Goal: Task Accomplishment & Management: Use online tool/utility

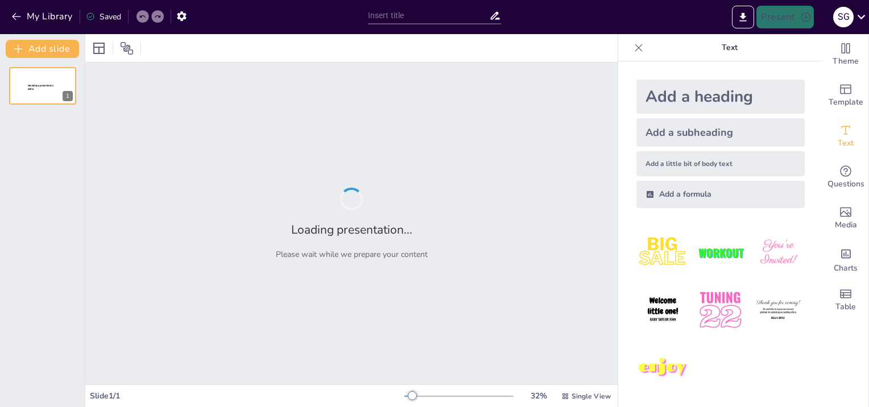
type input "Imported Anbefalinger til farestien til den løsgående so.pptx"
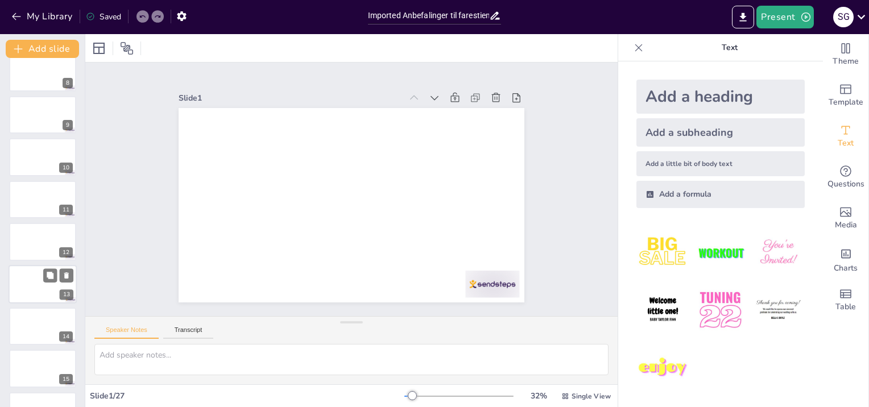
scroll to position [333, 0]
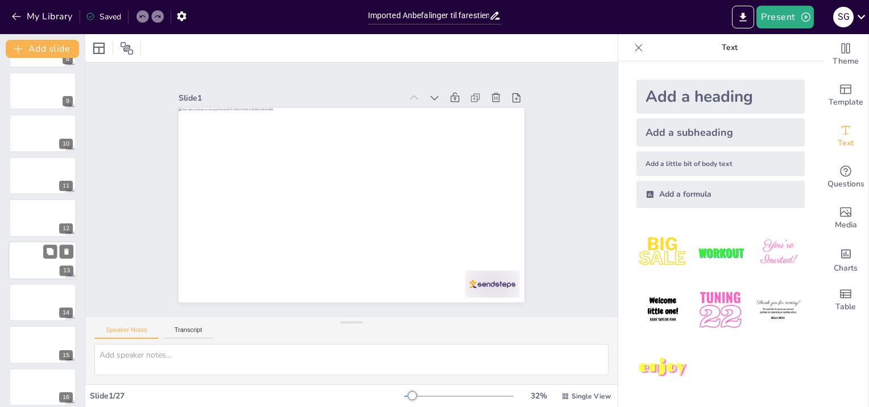
click at [23, 254] on div at bounding box center [43, 260] width 68 height 39
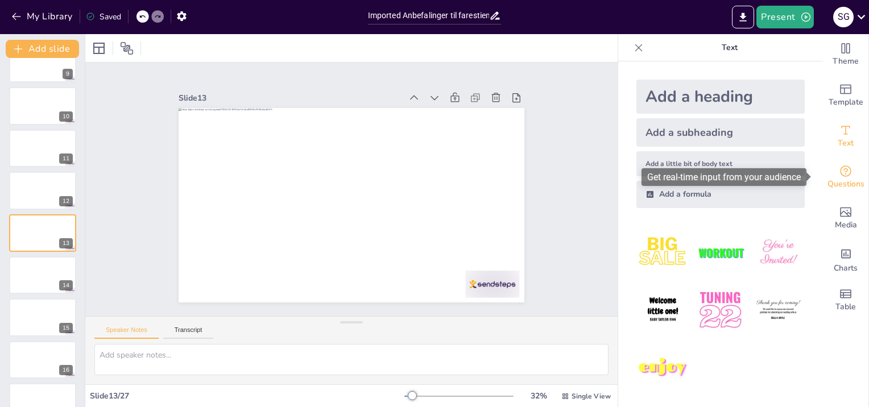
click at [851, 182] on span "Questions" at bounding box center [846, 184] width 37 height 13
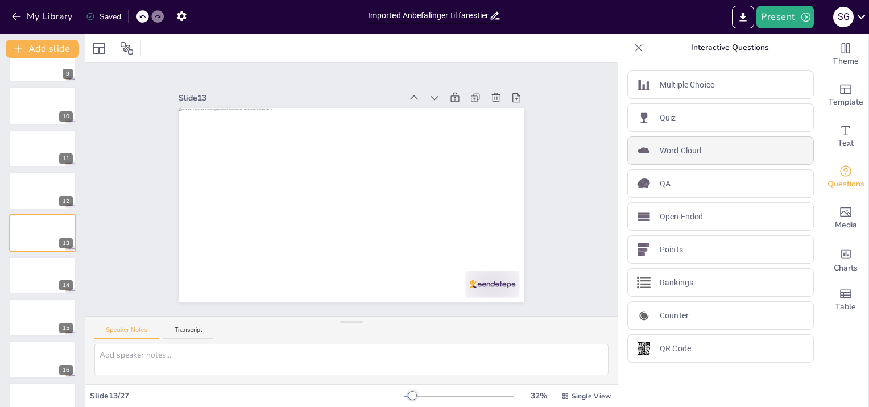
click at [715, 146] on div "Word Cloud" at bounding box center [721, 151] width 187 height 28
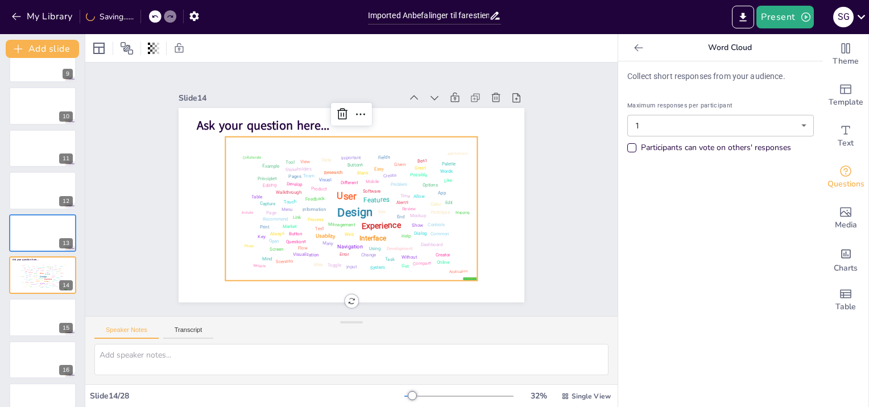
click at [788, 126] on body "My Library Saving...... Imported Anbefalinger til farestien til den løsgående s…" at bounding box center [434, 203] width 869 height 407
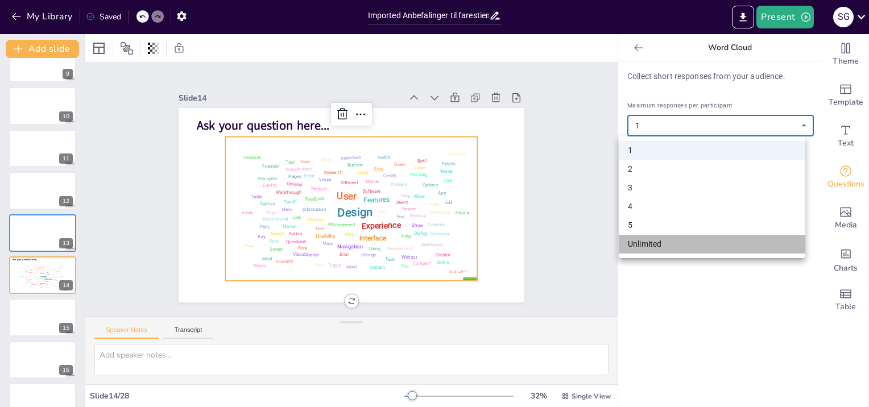
click at [706, 240] on li "Unlimited" at bounding box center [712, 244] width 187 height 19
type input "unlimited"
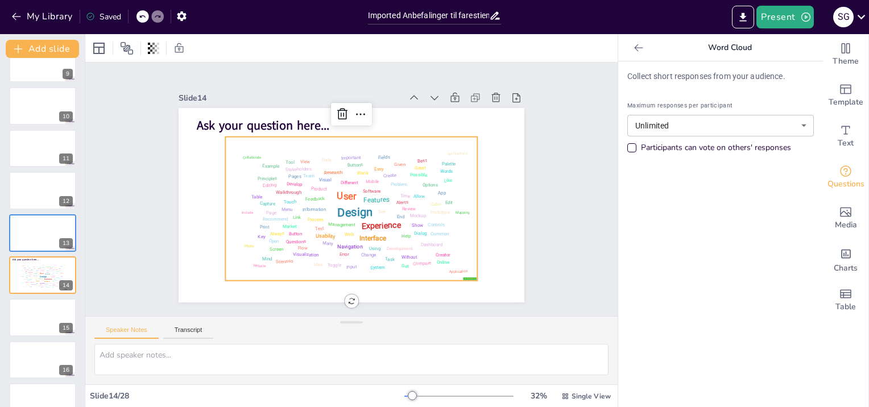
click at [389, 257] on div "Design User Experience Interface Features Navigation Usability Test Process Inf…" at bounding box center [340, 205] width 279 height 255
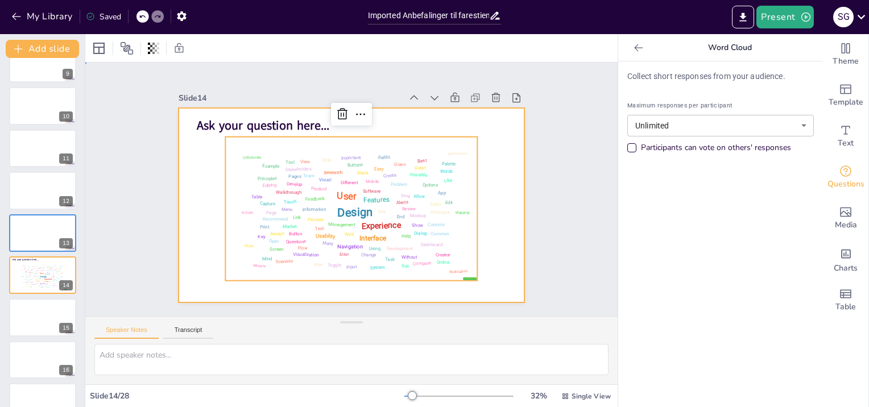
click at [502, 139] on div at bounding box center [348, 205] width 379 height 262
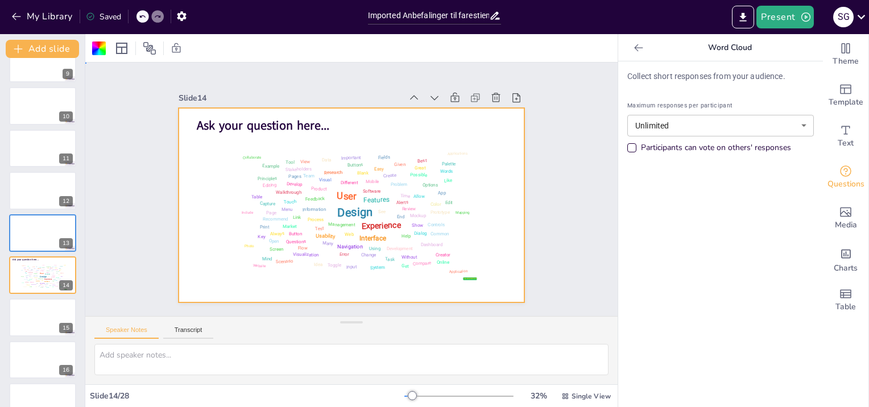
click at [563, 160] on div "Slide 1 Slide 2 Slide 3 Slide 4 Slide 5 Slide 6 Slide 7 Slide 8 Slide 9 Slide 1…" at bounding box center [351, 189] width 545 height 565
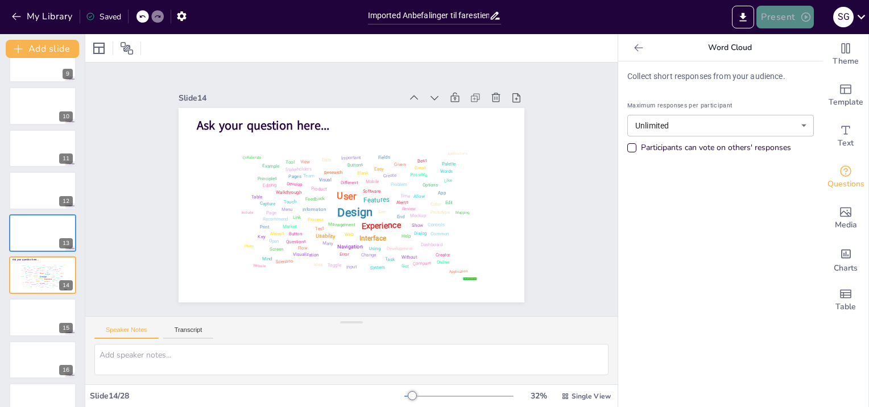
click at [792, 19] on button "Present" at bounding box center [785, 17] width 57 height 23
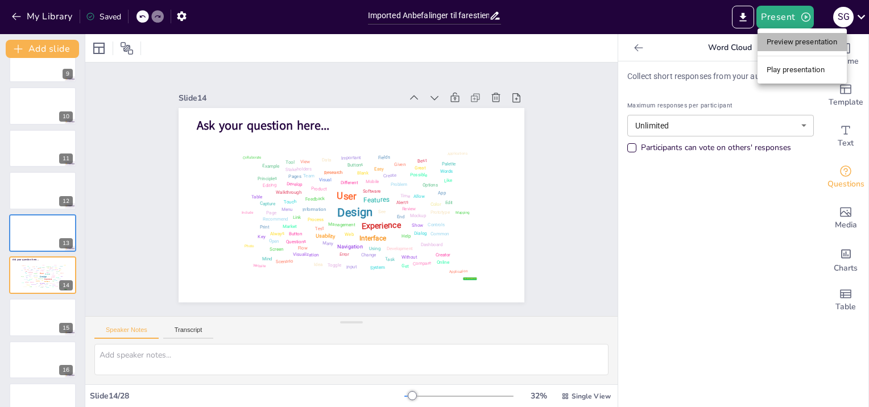
click at [808, 39] on li "Preview presentation" at bounding box center [802, 42] width 89 height 18
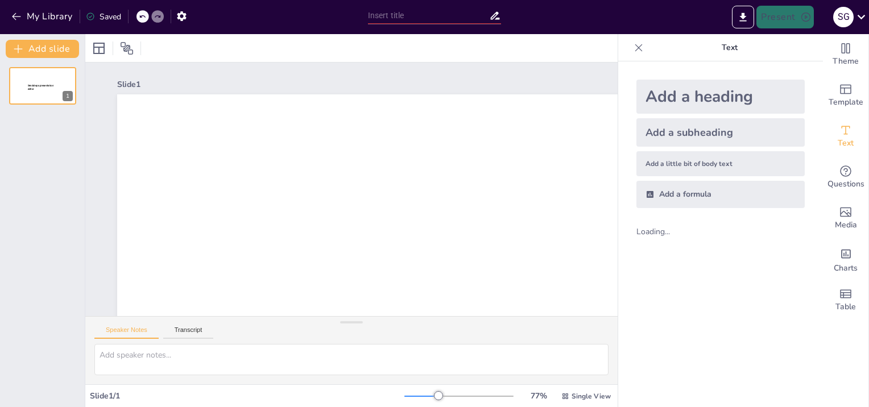
type input "Imported Anbefalinger til farestien til den løsgående so.pptx"
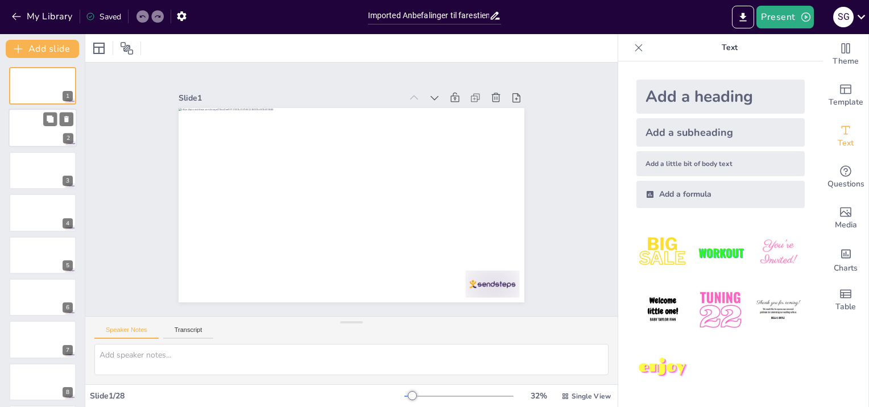
click at [40, 141] on div at bounding box center [43, 128] width 68 height 39
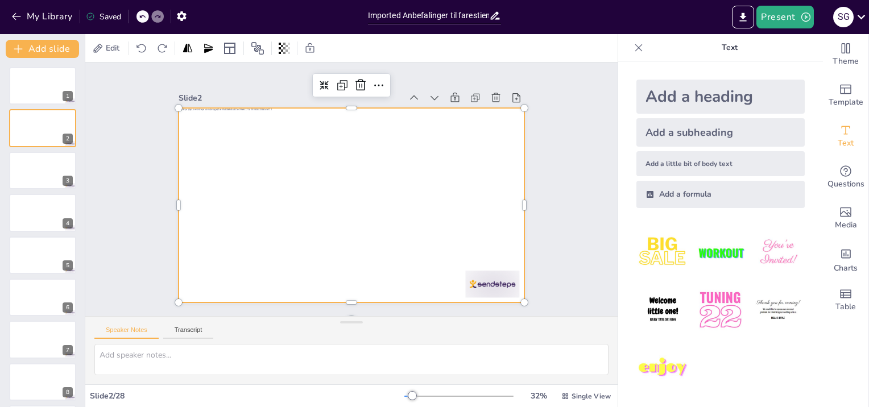
click at [460, 268] on div at bounding box center [352, 205] width 346 height 195
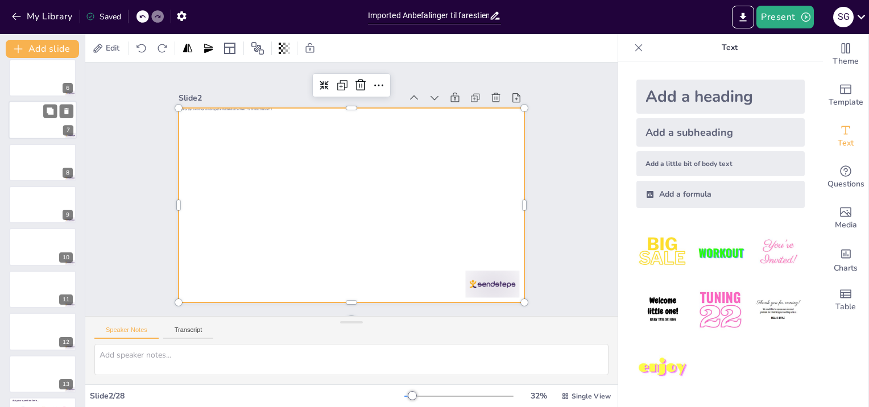
scroll to position [266, 0]
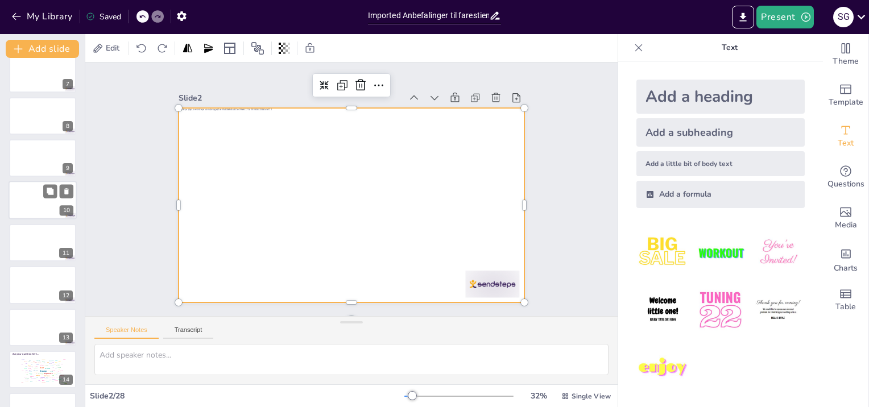
click at [32, 199] on div at bounding box center [43, 200] width 68 height 39
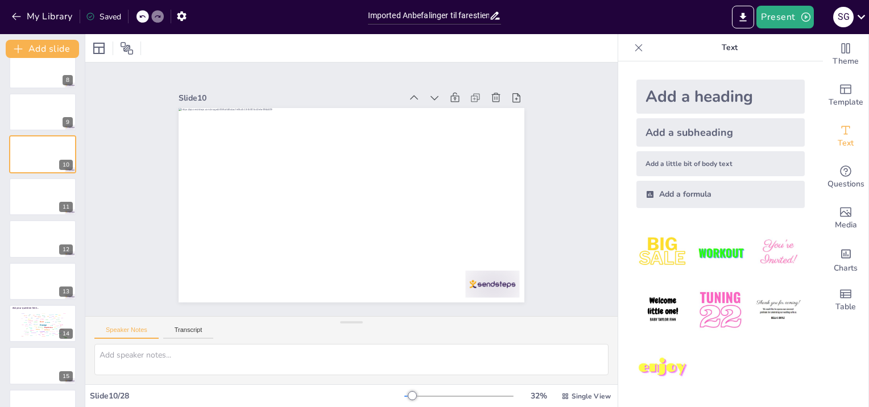
scroll to position [320, 0]
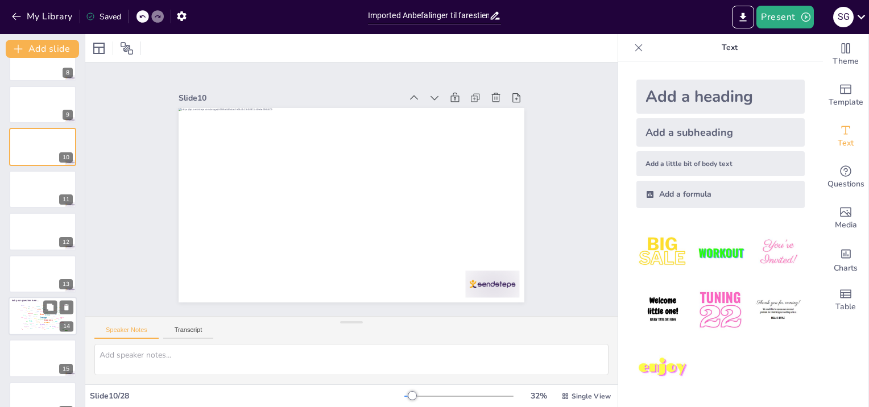
click at [36, 311] on div "Visual" at bounding box center [37, 311] width 3 height 1
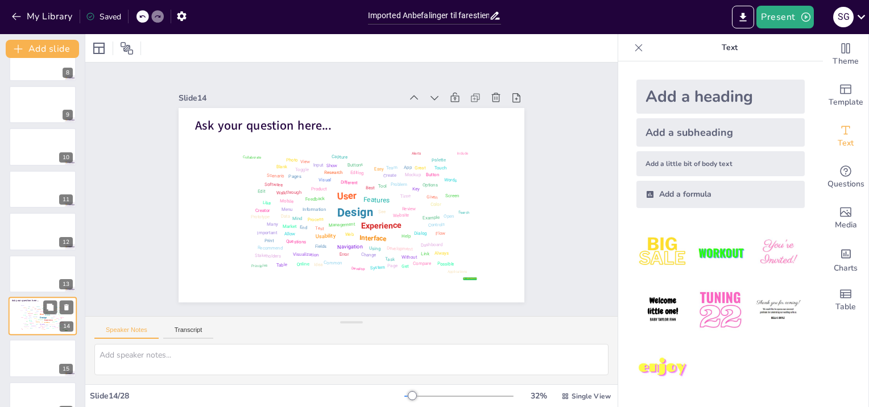
scroll to position [403, 0]
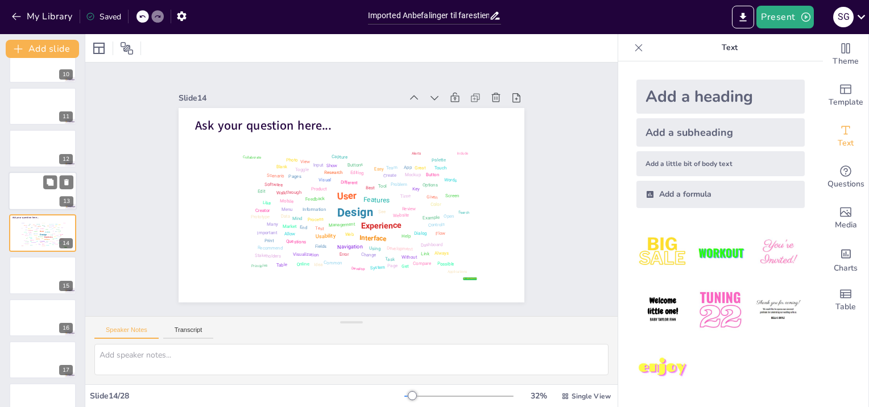
click at [34, 180] on div at bounding box center [43, 191] width 68 height 39
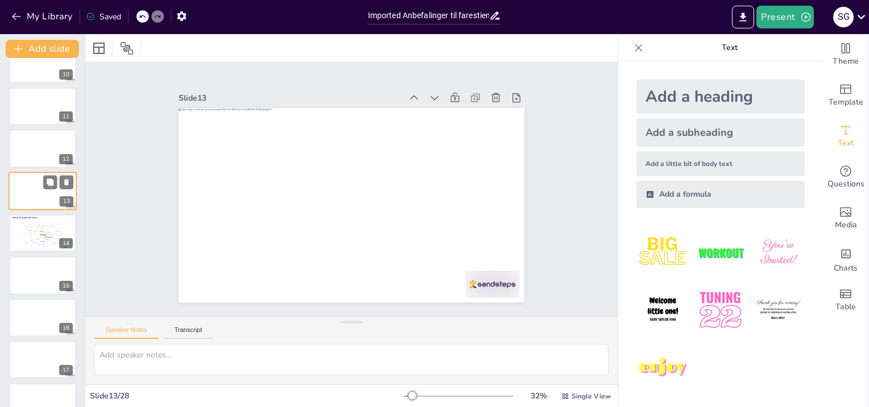
scroll to position [361, 0]
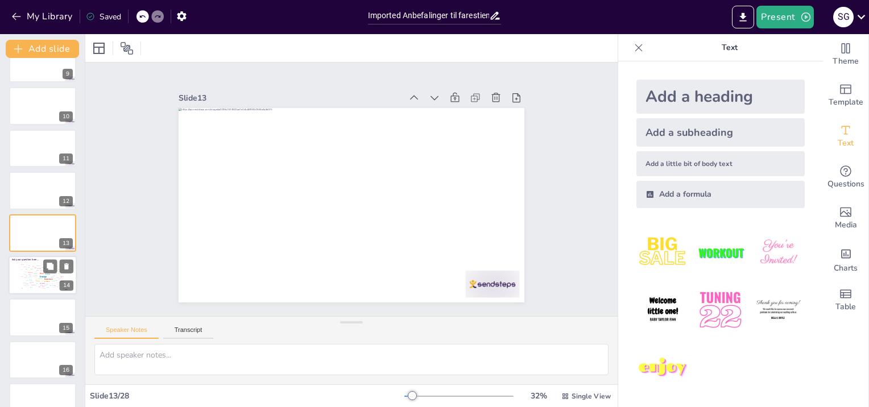
click at [38, 269] on div "Research" at bounding box center [39, 269] width 4 height 1
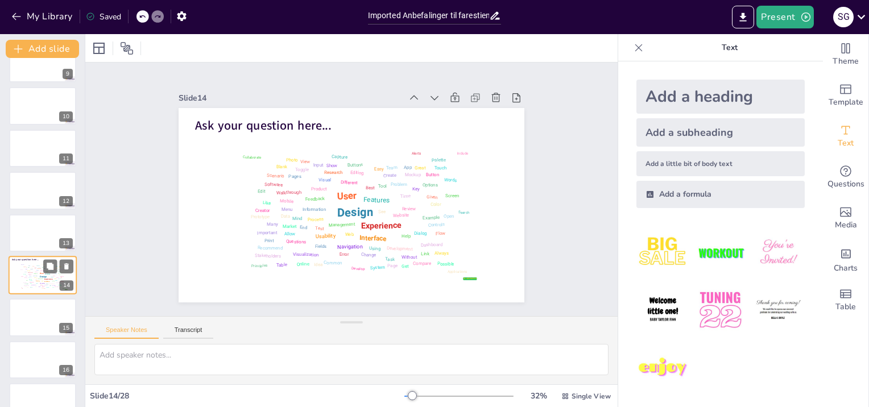
scroll to position [403, 0]
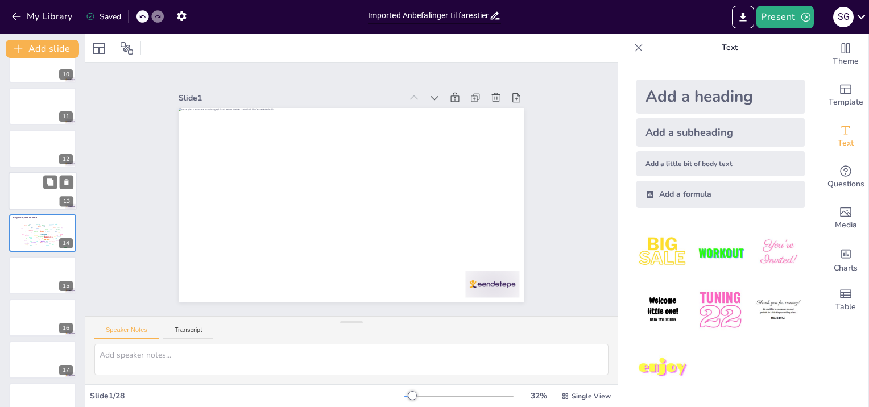
click at [27, 197] on div at bounding box center [43, 191] width 68 height 39
click at [142, 13] on icon at bounding box center [142, 16] width 7 height 7
click at [42, 273] on div "User" at bounding box center [42, 274] width 5 height 2
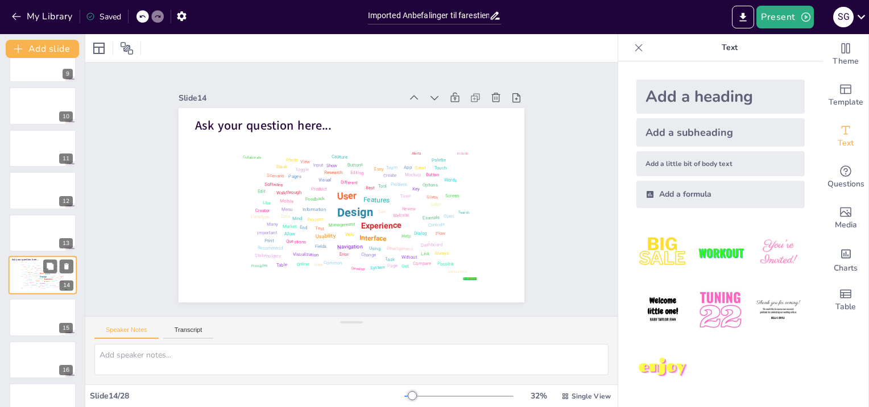
scroll to position [403, 0]
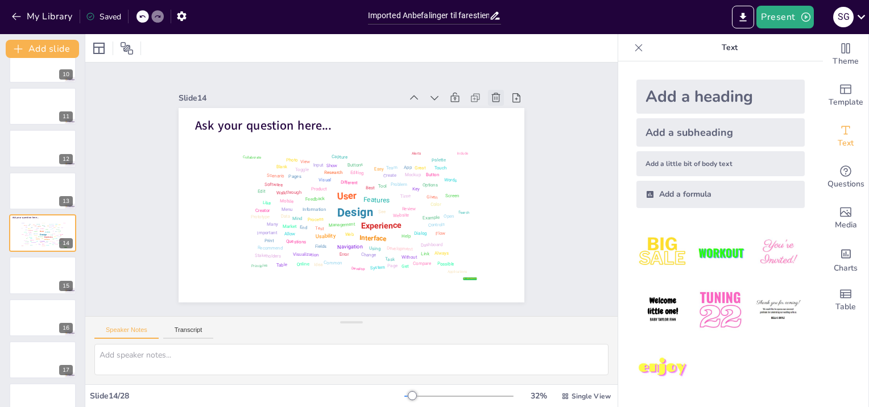
click at [490, 92] on icon at bounding box center [495, 97] width 11 height 11
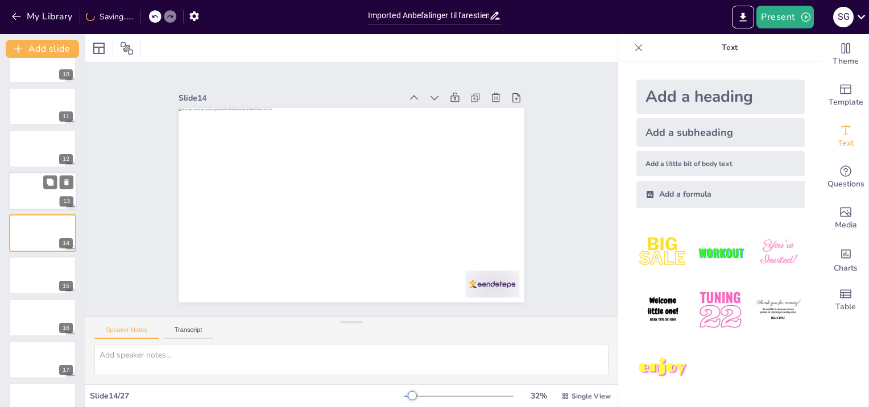
click at [26, 190] on div at bounding box center [43, 191] width 68 height 39
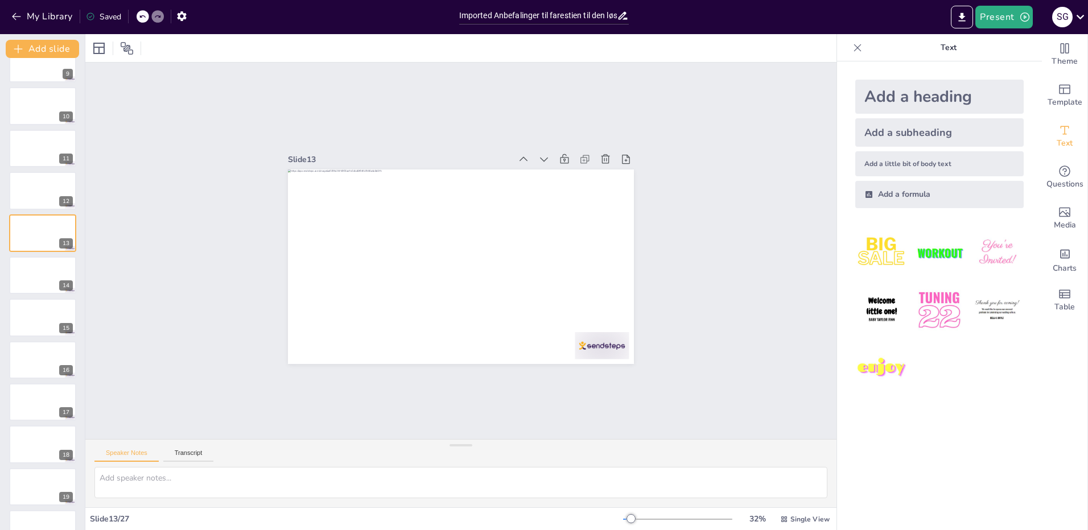
scroll to position [361, 0]
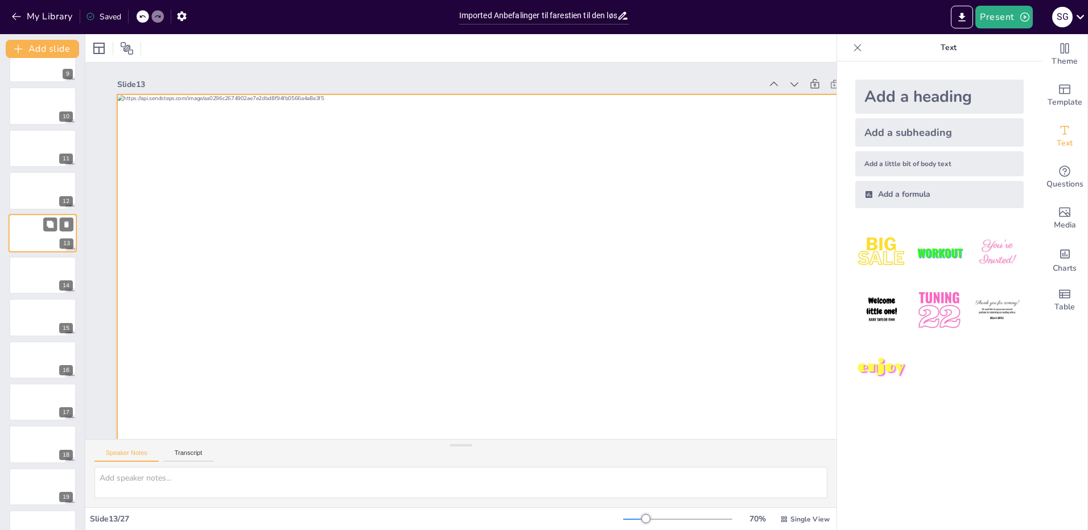
click at [36, 230] on div at bounding box center [43, 233] width 68 height 39
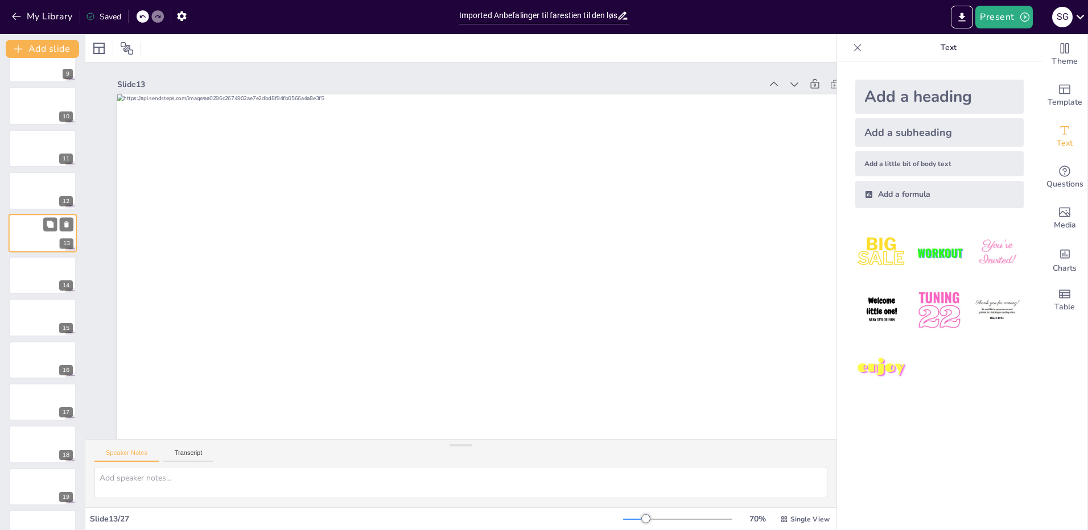
scroll to position [59, 0]
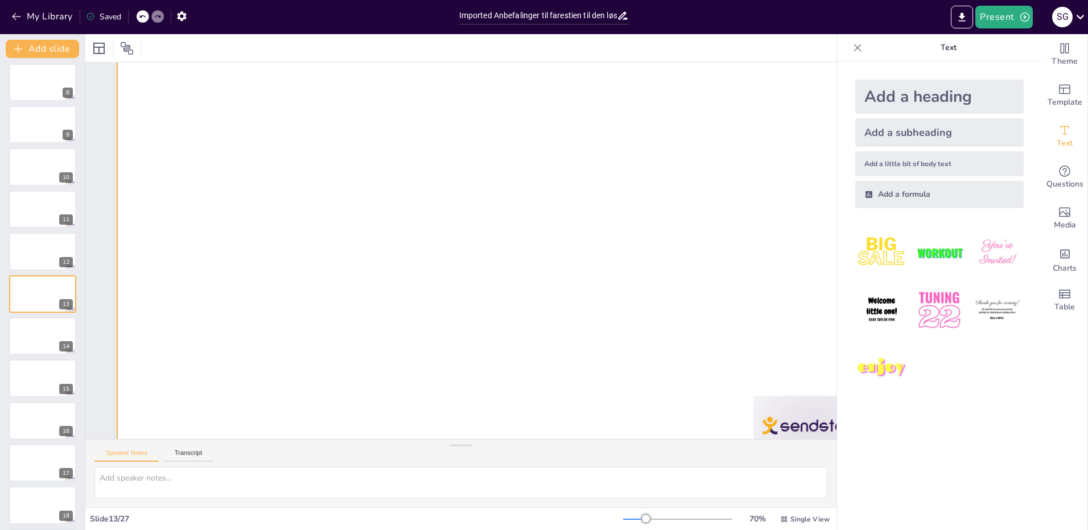
drag, startPoint x: 332, startPoint y: 255, endPoint x: 339, endPoint y: 255, distance: 7.4
click at [333, 255] on div at bounding box center [500, 250] width 767 height 431
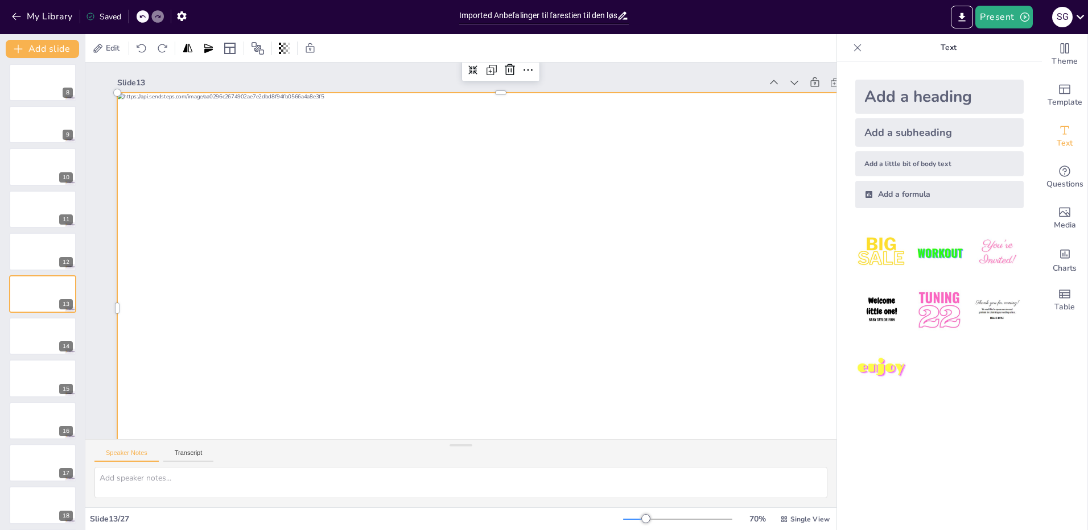
scroll to position [0, 0]
click at [869, 168] on icon "Get real-time input from your audience" at bounding box center [1065, 171] width 14 height 14
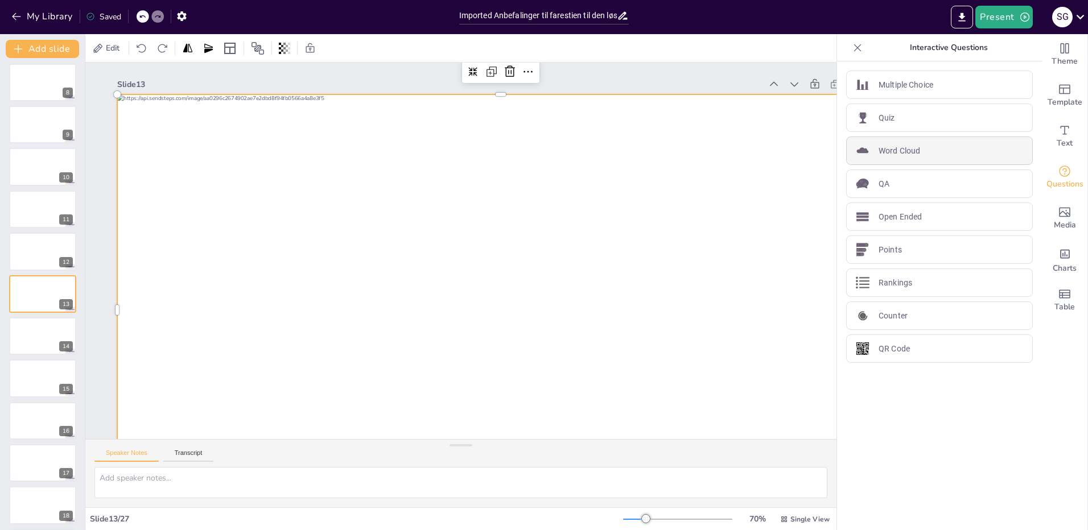
click at [869, 149] on div "Word Cloud" at bounding box center [939, 151] width 187 height 28
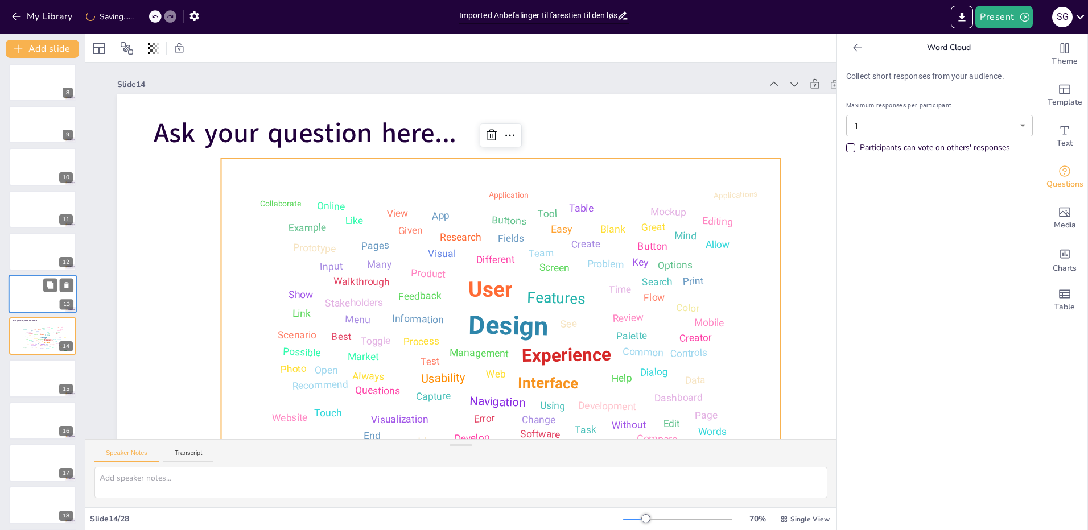
click at [29, 291] on div at bounding box center [43, 294] width 68 height 39
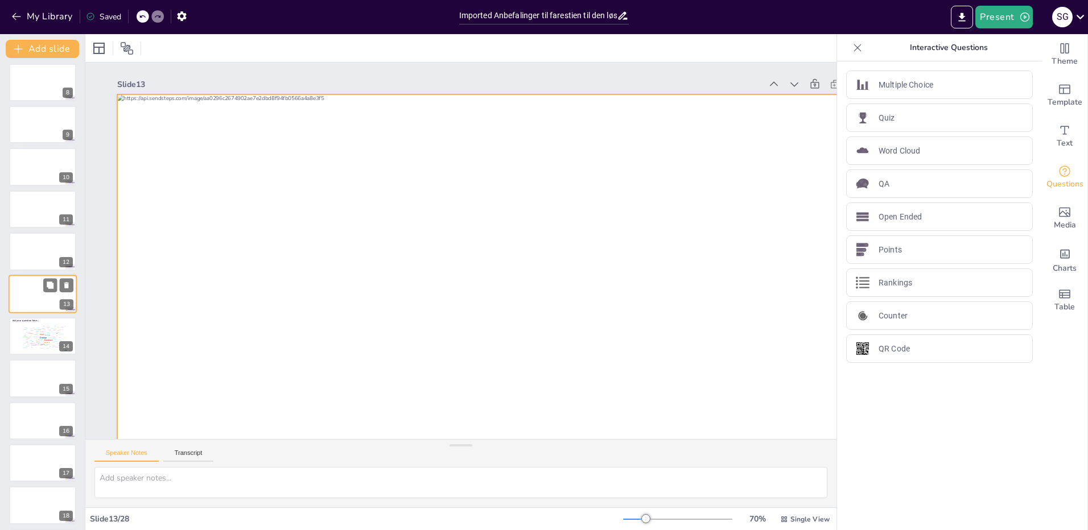
click at [22, 298] on div at bounding box center [43, 294] width 68 height 39
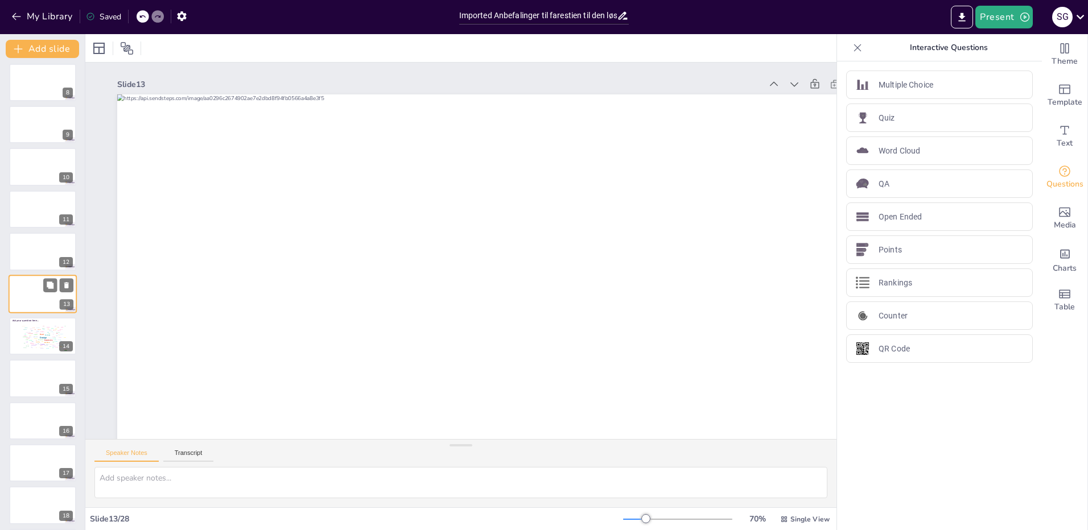
scroll to position [59, 0]
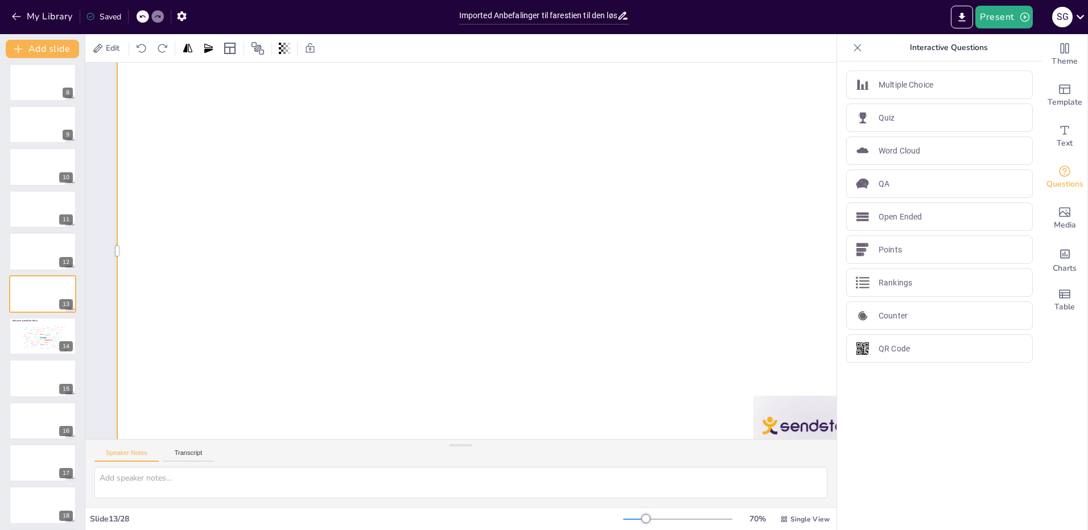
click at [690, 157] on div at bounding box center [500, 250] width 767 height 431
click at [13, 332] on div at bounding box center [43, 336] width 68 height 39
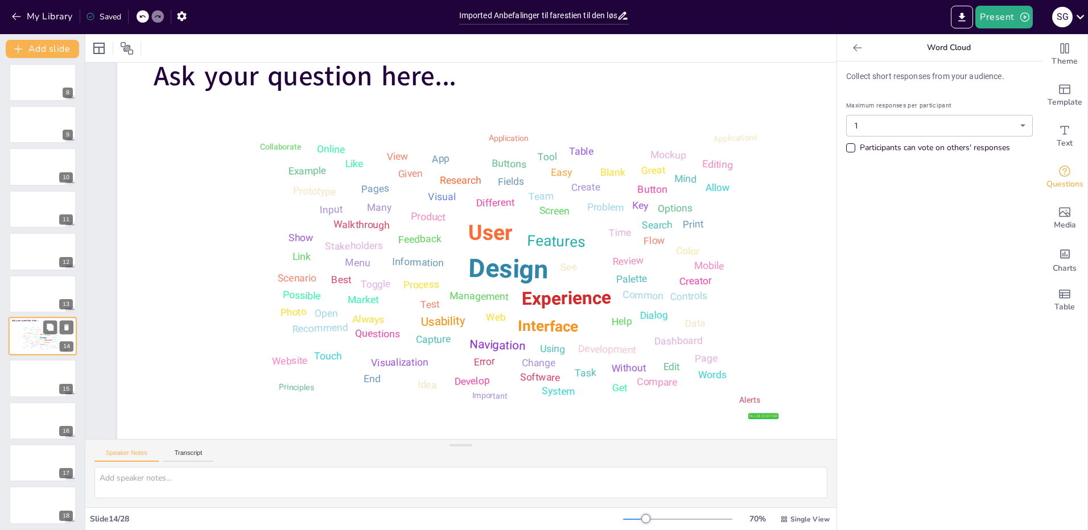
scroll to position [0, 0]
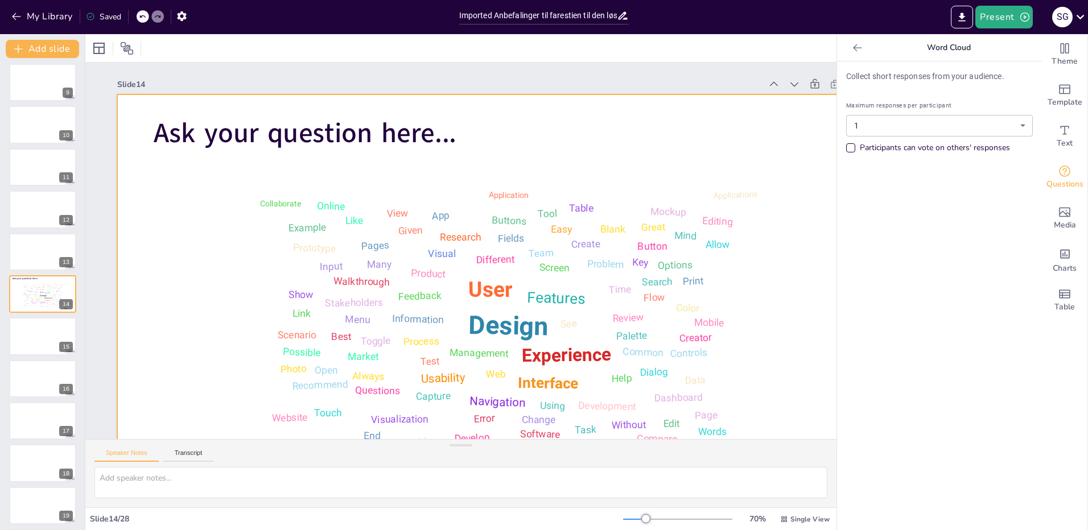
click at [746, 129] on div at bounding box center [500, 309] width 767 height 431
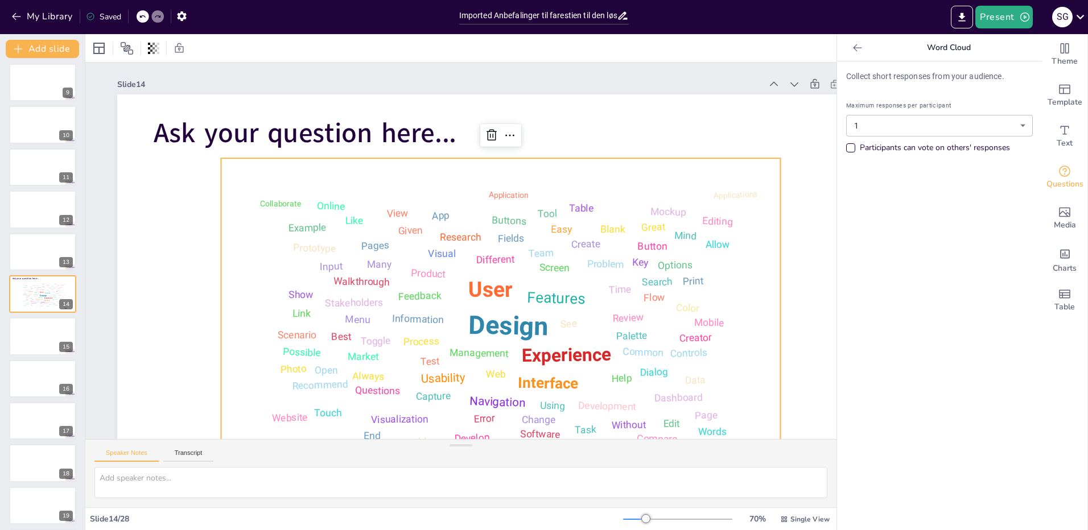
drag, startPoint x: 738, startPoint y: 217, endPoint x: 745, endPoint y: 187, distance: 30.8
click at [738, 217] on div "Design User Experience Interface Features Navigation Usability Test Process Inf…" at bounding box center [500, 317] width 543 height 303
click at [510, 135] on icon at bounding box center [509, 136] width 9 height 2
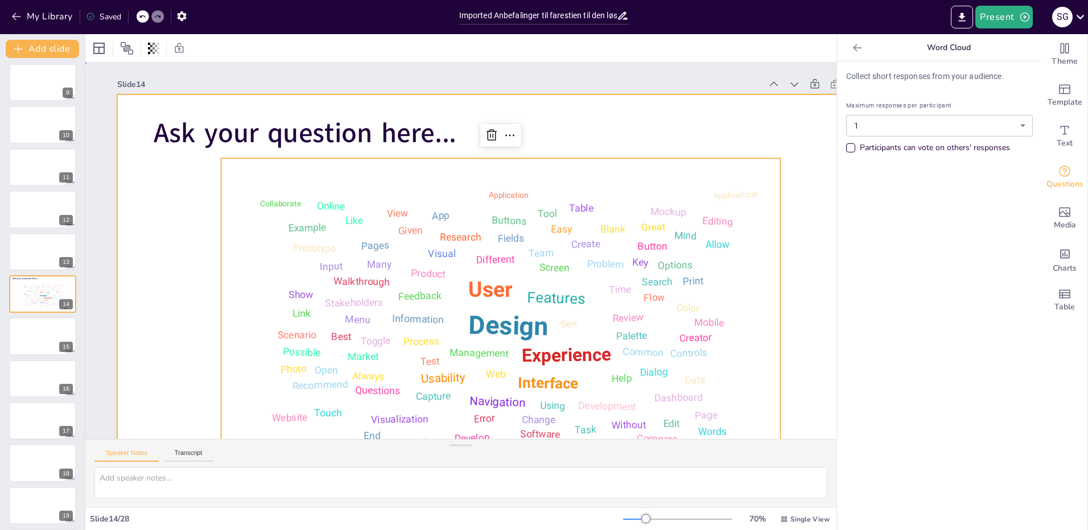
click at [675, 130] on div at bounding box center [500, 309] width 767 height 431
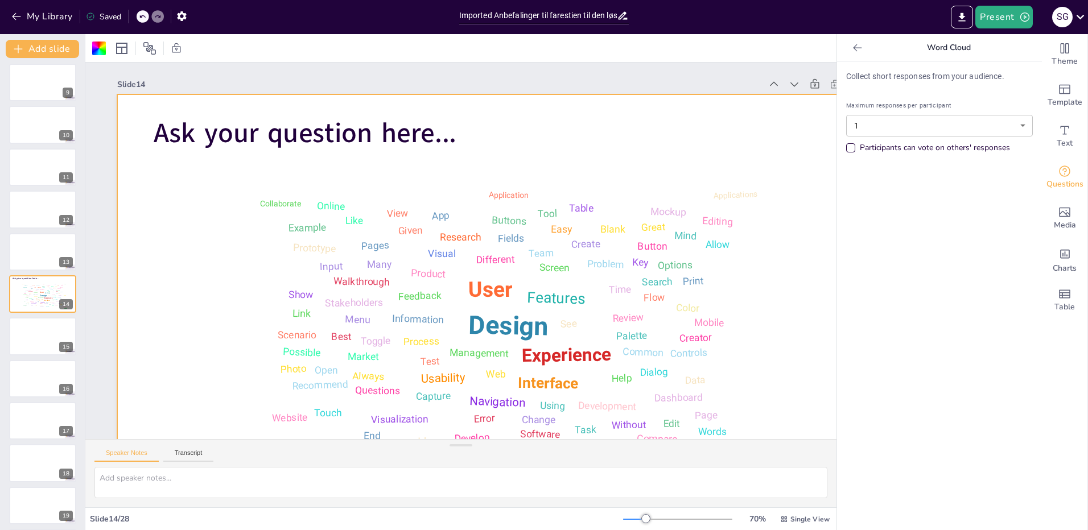
click at [852, 49] on icon at bounding box center [857, 47] width 11 height 11
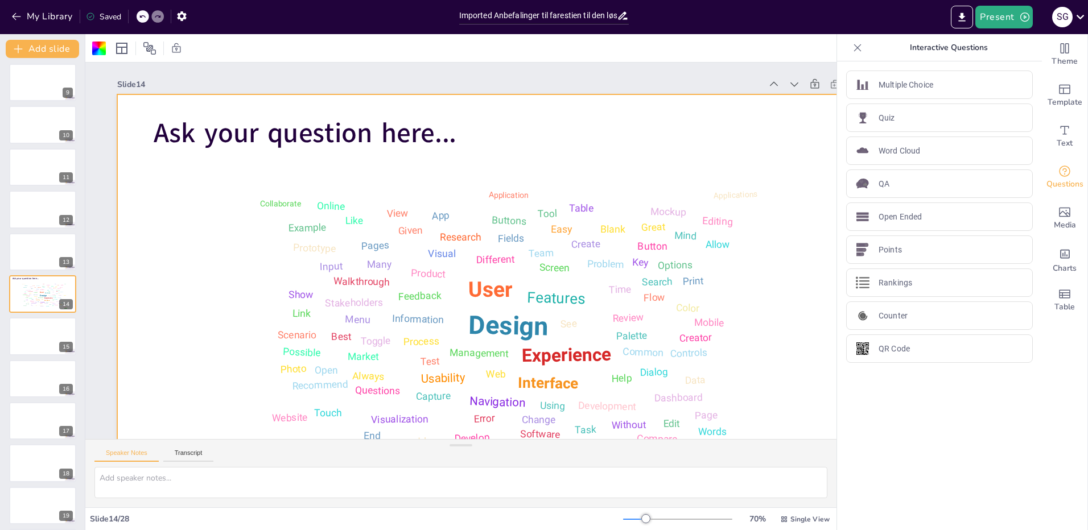
click at [852, 46] on icon at bounding box center [857, 47] width 11 height 11
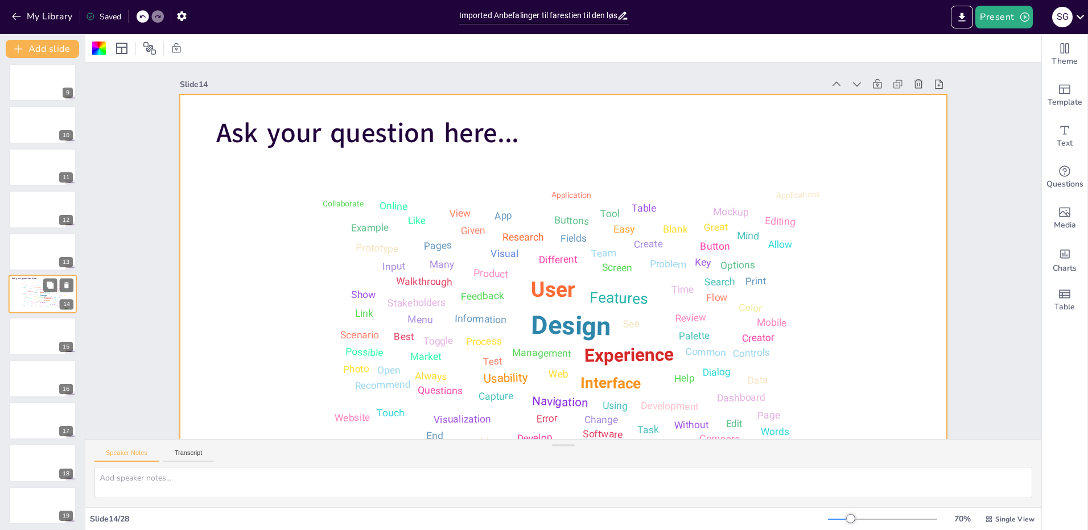
scroll to position [399, 0]
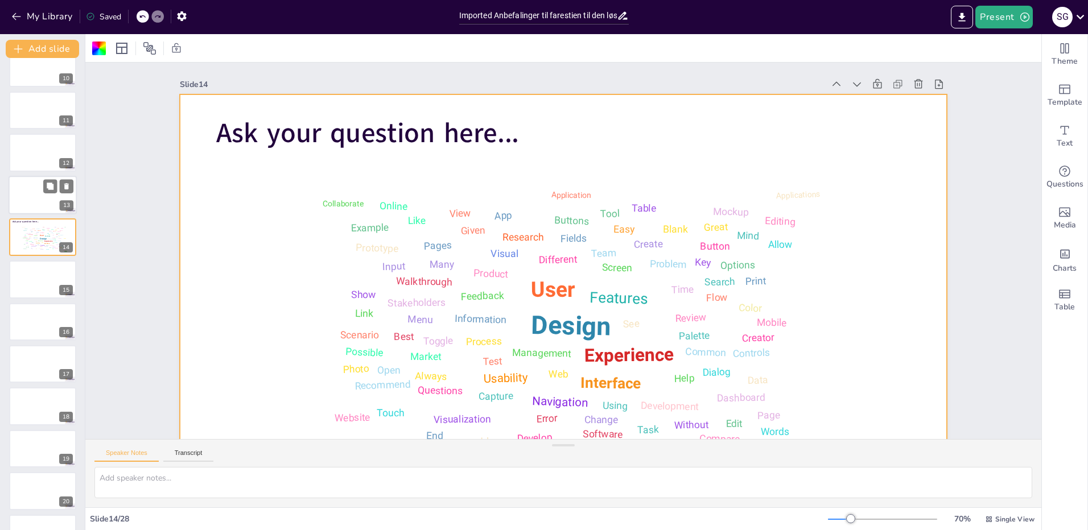
click at [34, 192] on div at bounding box center [43, 195] width 68 height 39
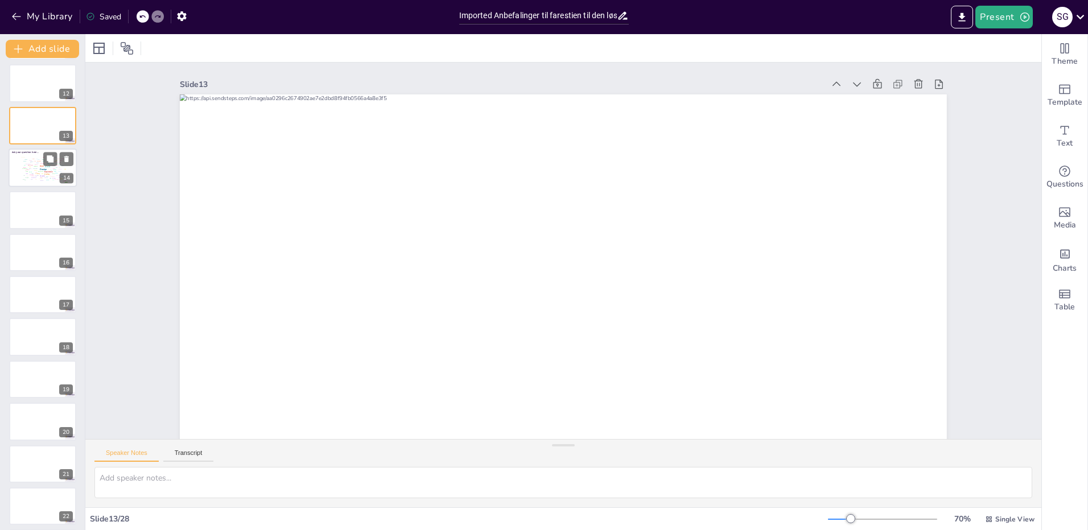
scroll to position [470, 0]
click at [29, 334] on div at bounding box center [43, 335] width 68 height 39
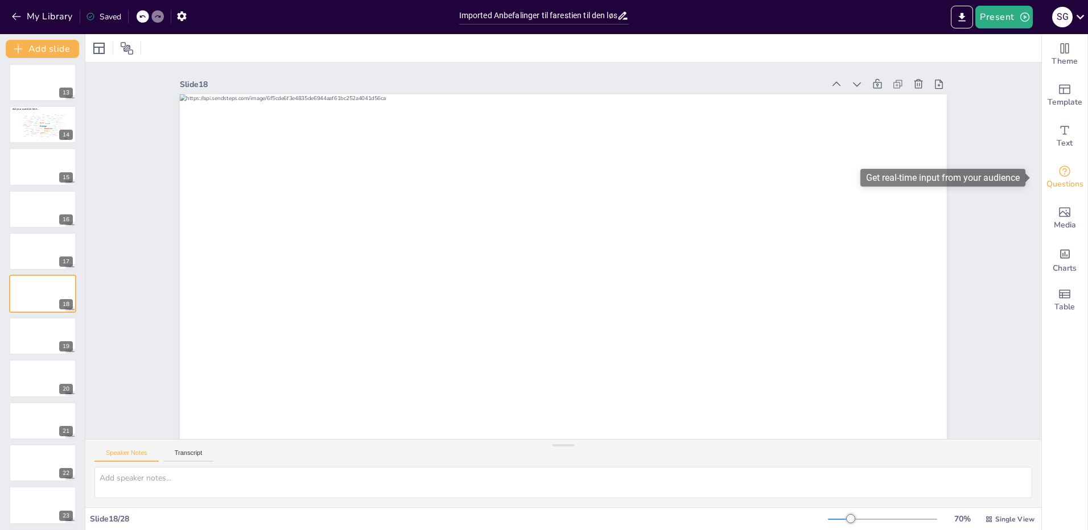
click at [869, 175] on div "Questions" at bounding box center [1065, 177] width 46 height 41
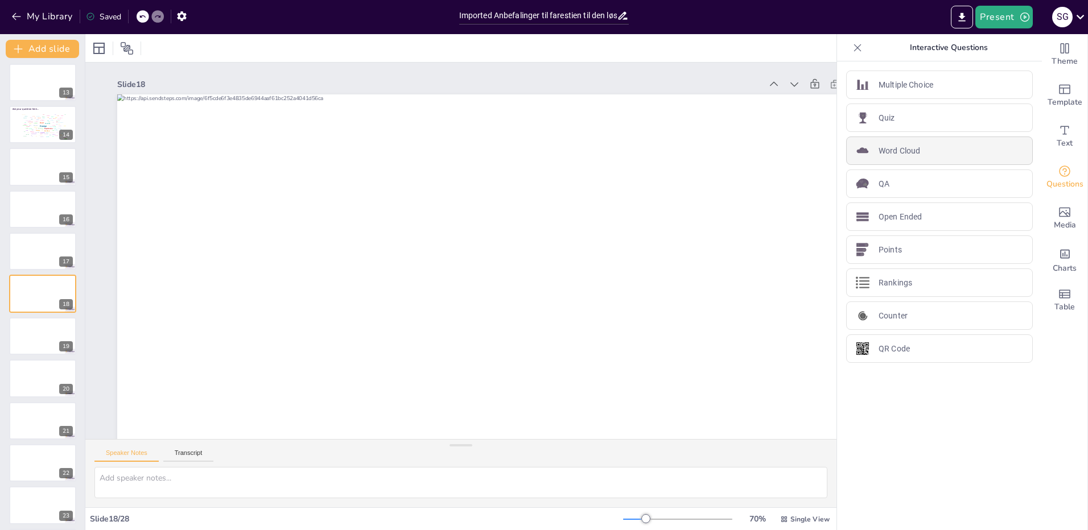
click at [869, 152] on div "Word Cloud" at bounding box center [939, 151] width 187 height 28
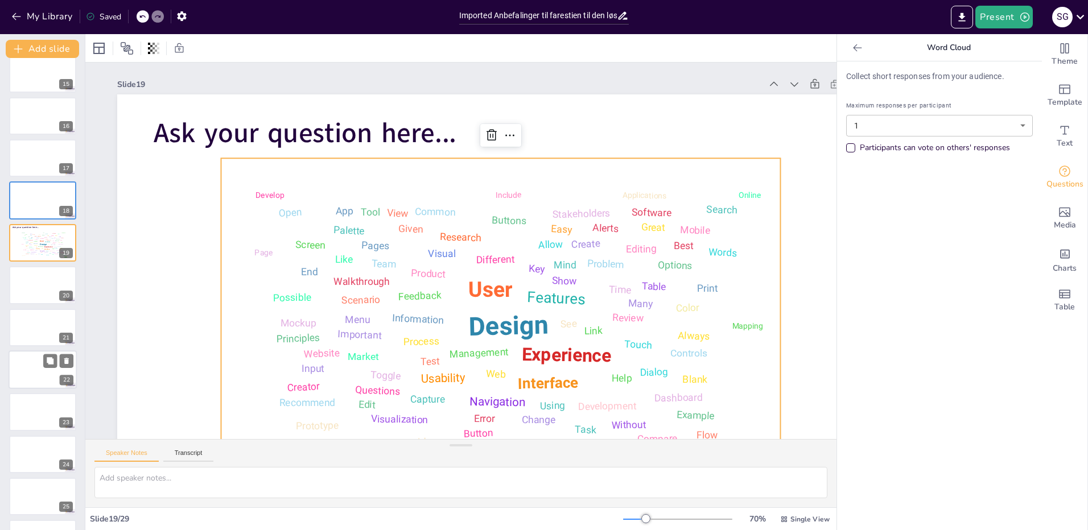
scroll to position [682, 0]
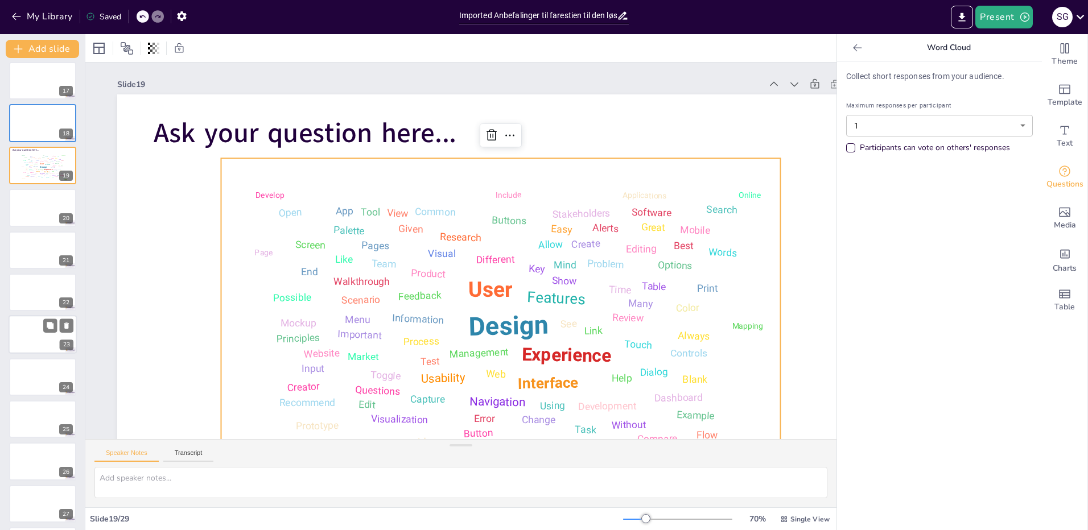
click at [26, 331] on div at bounding box center [43, 335] width 68 height 39
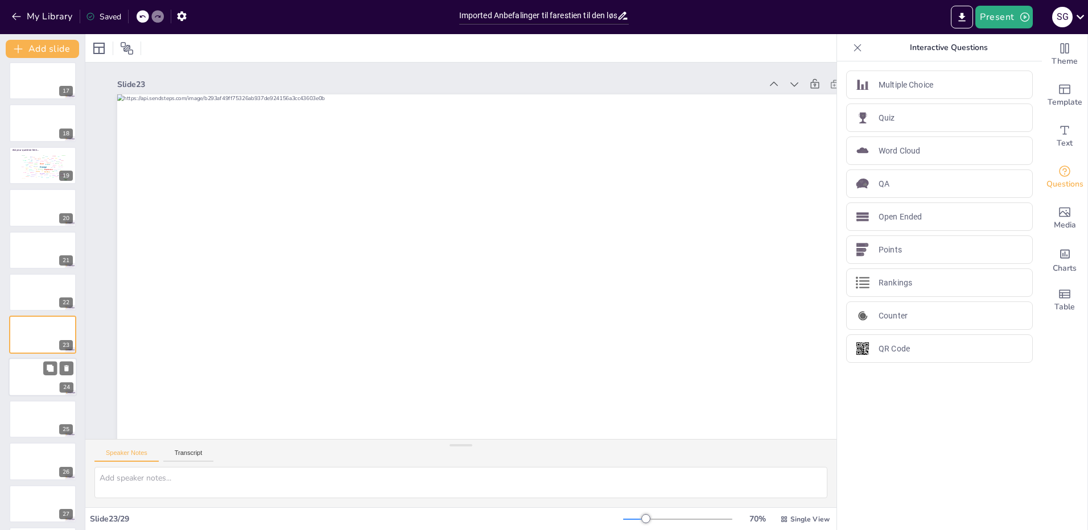
scroll to position [723, 0]
click at [869, 148] on div "Word Cloud" at bounding box center [939, 151] width 187 height 28
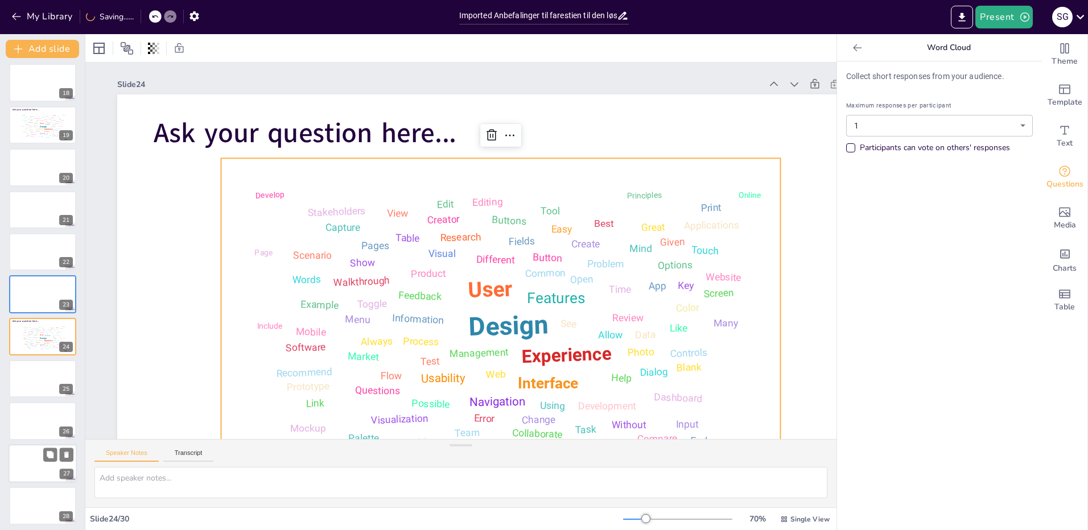
click at [28, 407] on div at bounding box center [43, 463] width 68 height 39
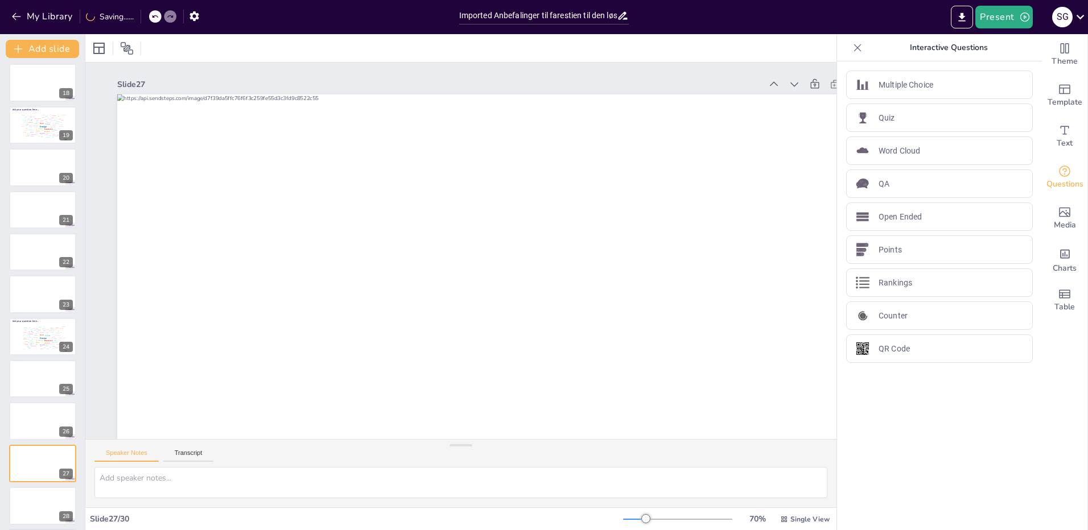
scroll to position [811, 0]
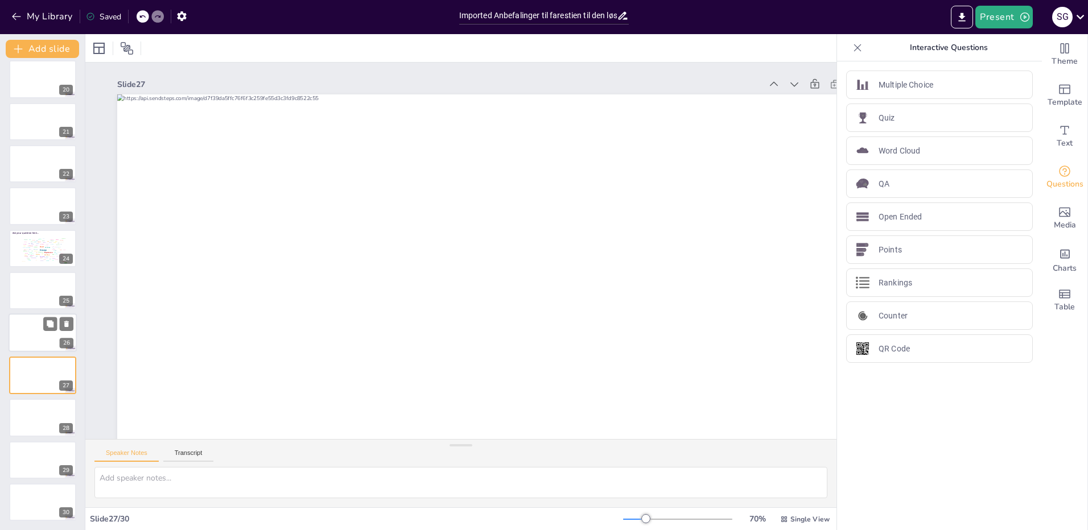
click at [31, 340] on div at bounding box center [43, 333] width 68 height 39
click at [33, 287] on div at bounding box center [43, 290] width 68 height 39
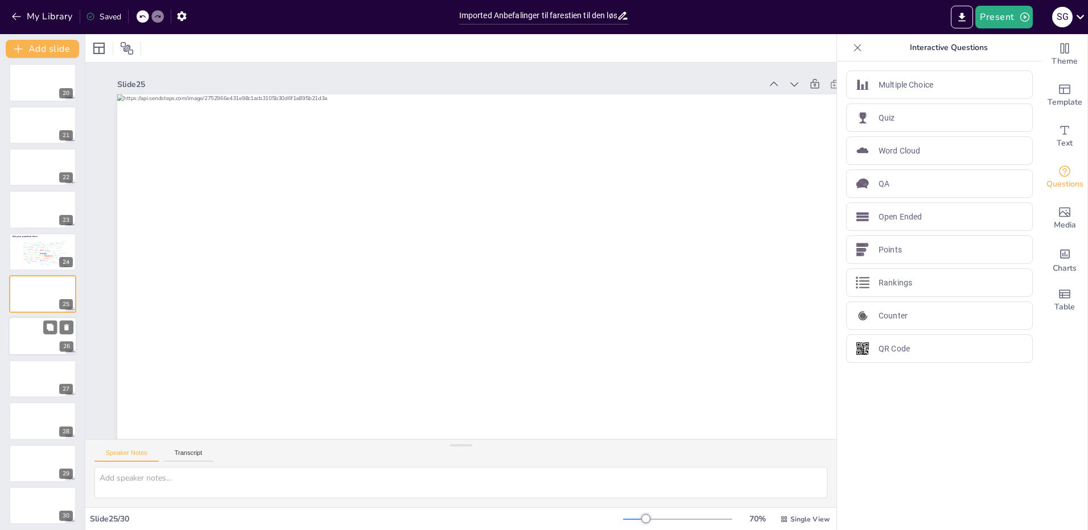
click at [33, 323] on div at bounding box center [43, 336] width 68 height 39
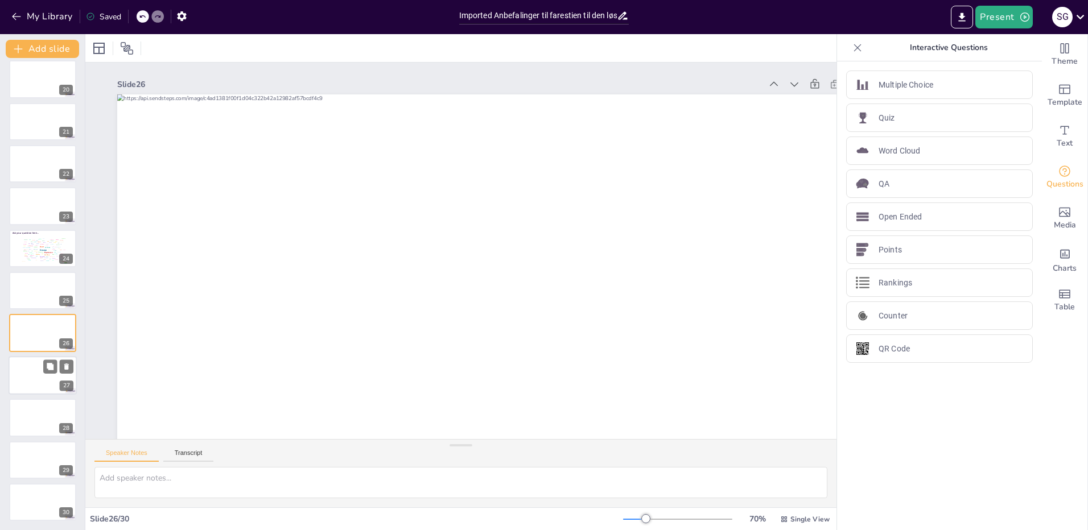
click at [32, 373] on div at bounding box center [43, 375] width 68 height 39
click at [34, 407] on div at bounding box center [43, 417] width 68 height 39
click at [28, 379] on div at bounding box center [43, 375] width 68 height 39
click at [30, 352] on div "26" at bounding box center [43, 333] width 68 height 39
click at [869, 145] on div "Word Cloud" at bounding box center [939, 151] width 187 height 28
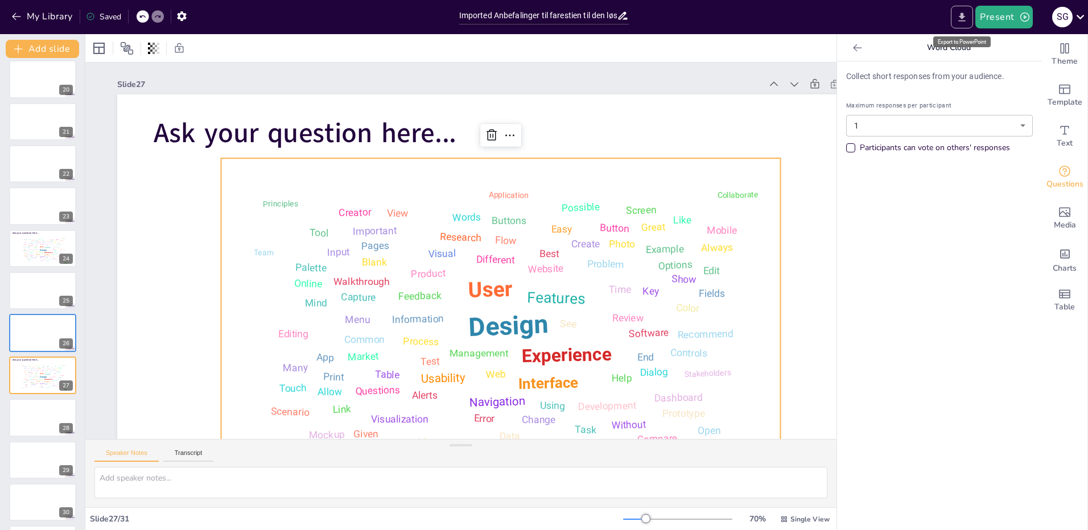
click at [869, 14] on icon "Export to PowerPoint" at bounding box center [962, 17] width 12 height 12
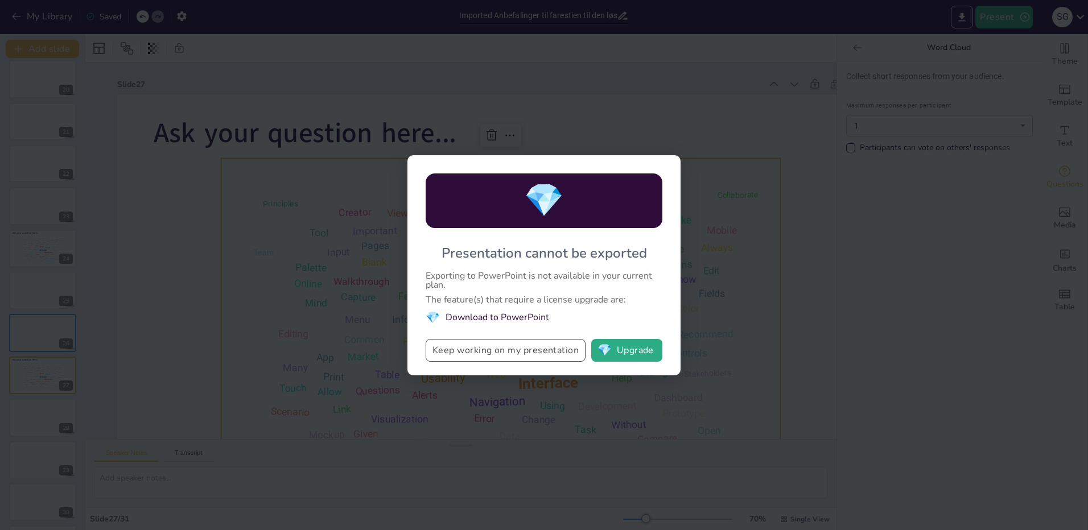
click at [513, 347] on button "Keep working on my presentation" at bounding box center [506, 350] width 160 height 23
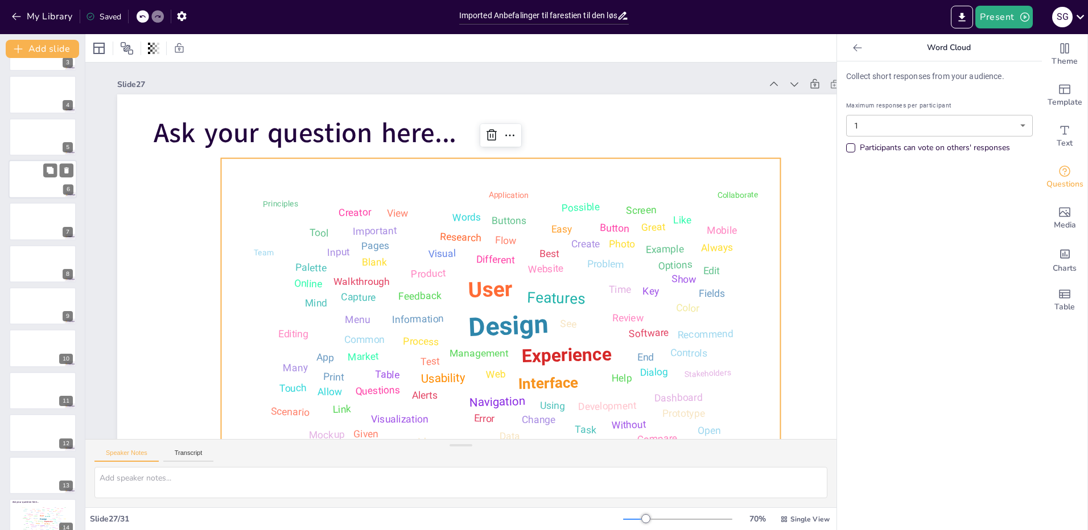
scroll to position [0, 0]
